Goal: Information Seeking & Learning: Learn about a topic

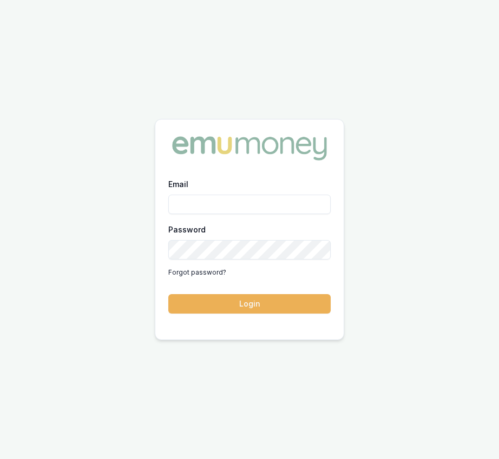
type input "[EMAIL_ADDRESS][DOMAIN_NAME]"
click at [293, 305] on button "Login" at bounding box center [249, 303] width 162 height 19
click at [293, 305] on form "Email [EMAIL_ADDRESS][DOMAIN_NAME] Password Forgot password? Login" at bounding box center [249, 245] width 162 height 136
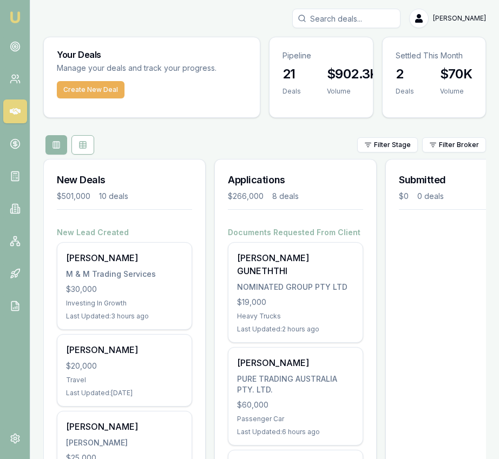
click at [385, 14] on input "Search deals" at bounding box center [346, 18] width 108 height 19
click at [9, 198] on link at bounding box center [15, 209] width 24 height 24
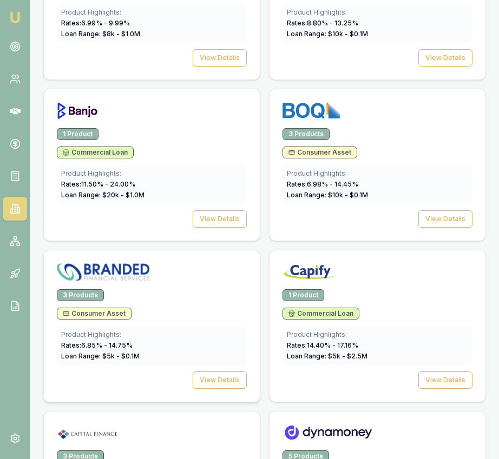
scroll to position [947, 0]
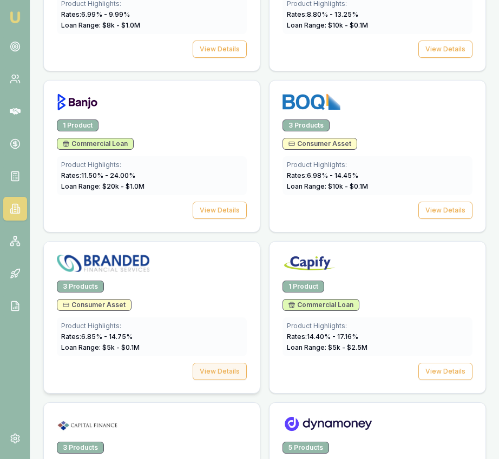
click at [209, 370] on button "View Details" at bounding box center [219, 371] width 54 height 17
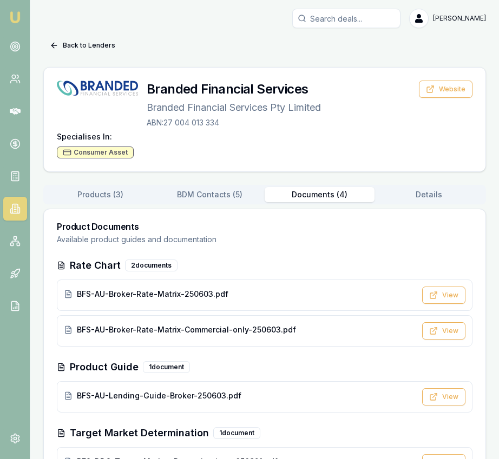
click at [327, 192] on button "Documents ( 4 )" at bounding box center [319, 194] width 110 height 15
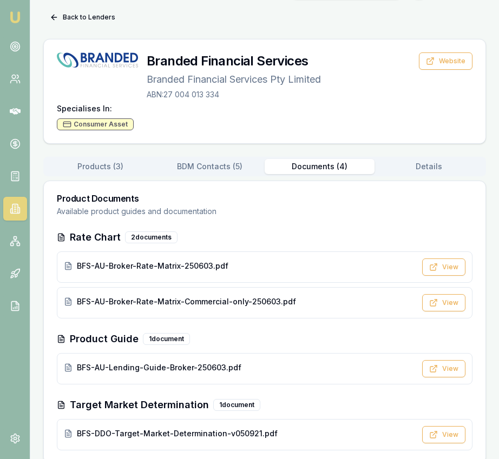
scroll to position [42, 0]
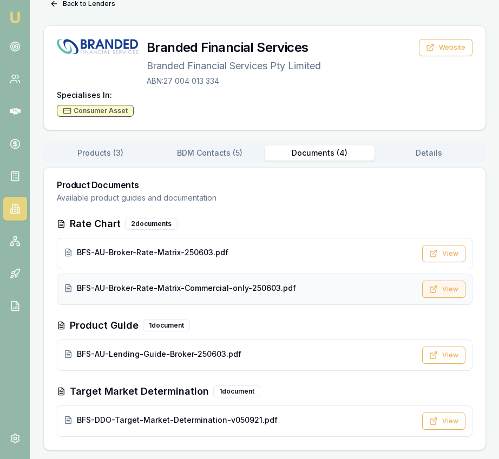
click at [456, 288] on button "View" at bounding box center [443, 289] width 43 height 17
click at [440, 357] on button "View" at bounding box center [443, 355] width 43 height 17
click at [19, 18] on img at bounding box center [15, 17] width 13 height 13
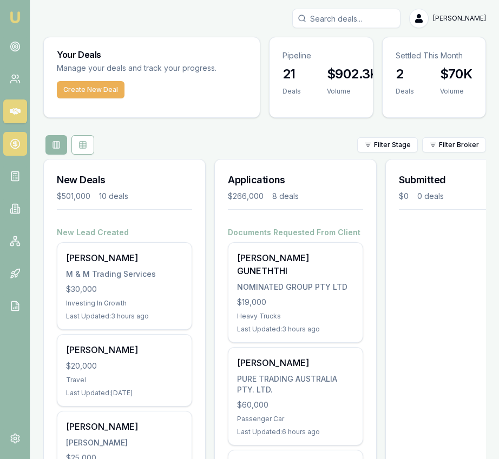
click at [23, 149] on link at bounding box center [15, 144] width 24 height 24
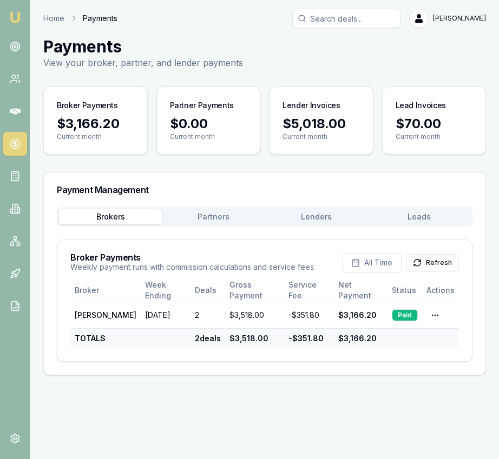
click at [313, 218] on button "Lenders" at bounding box center [315, 216] width 103 height 15
